Goal: Task Accomplishment & Management: Manage account settings

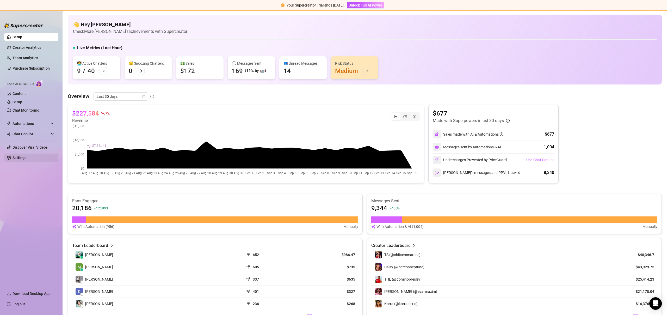
click at [26, 156] on link "Settings" at bounding box center [20, 158] width 14 height 4
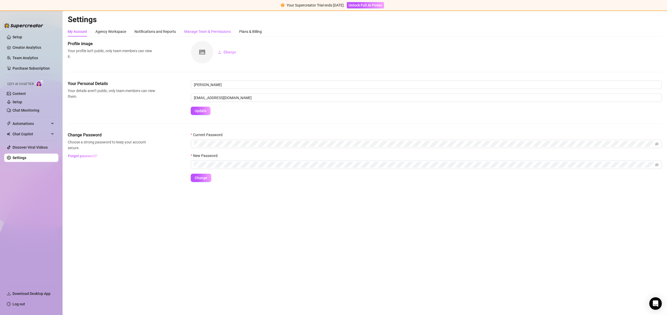
click at [210, 30] on div "Manage Team & Permissions" at bounding box center [207, 32] width 47 height 6
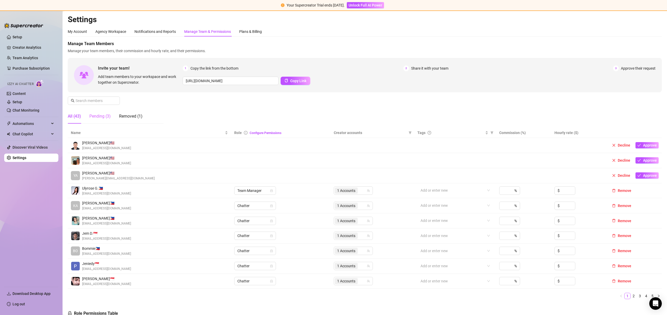
click at [100, 112] on div "Pending (3)" at bounding box center [99, 116] width 21 height 15
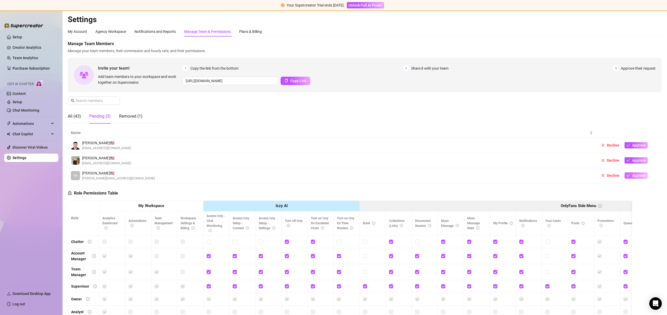
click at [635, 178] on button "Approve" at bounding box center [635, 175] width 23 height 6
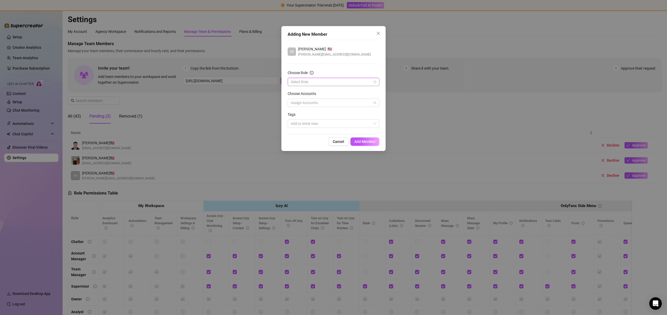
click at [325, 84] on input "Choose Role" at bounding box center [331, 82] width 81 height 8
click at [312, 92] on div "Chatter" at bounding box center [333, 92] width 83 height 6
click at [310, 102] on div at bounding box center [331, 102] width 84 height 7
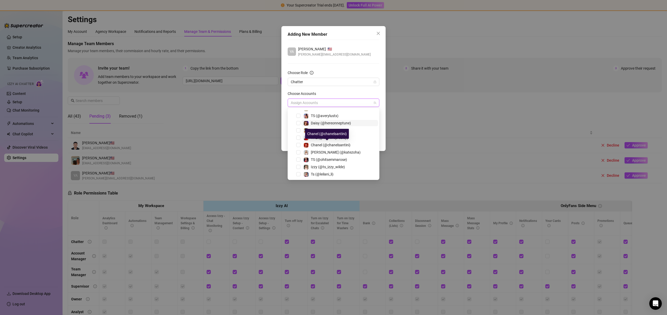
scroll to position [35, 0]
click at [324, 173] on span "Ts (@leilani_li)" at bounding box center [322, 173] width 23 height 4
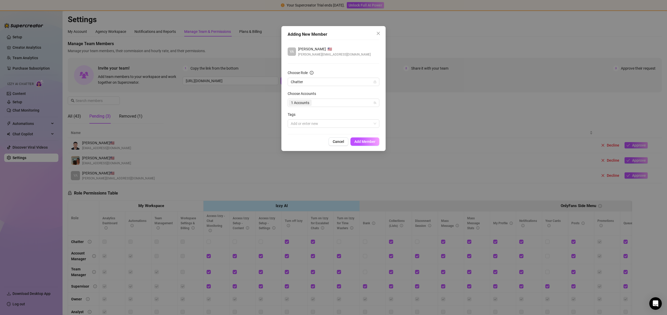
click at [352, 64] on div "YA Yasmine 🇺🇸 martinez.yasmine96@gmail.com Choose Role Chatter Choose Accounts …" at bounding box center [334, 87] width 92 height 95
click at [358, 143] on span "Add Member" at bounding box center [364, 141] width 21 height 4
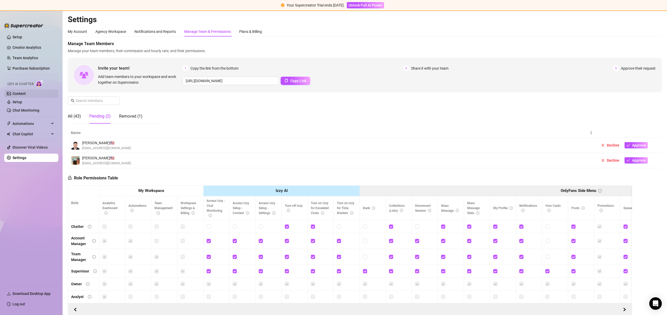
click at [23, 94] on link "Content" at bounding box center [19, 93] width 13 height 4
